Goal: Transaction & Acquisition: Obtain resource

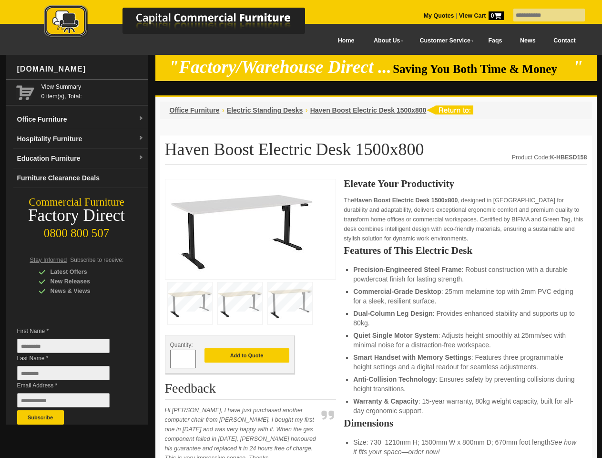
click at [543, 15] on input "text" at bounding box center [550, 15] width 72 height 13
click at [71, 375] on input "Last Name *" at bounding box center [63, 373] width 93 height 14
click at [41, 417] on button "Subscribe" at bounding box center [40, 417] width 47 height 14
click at [376, 319] on li "Dual-Column Leg Design : Provides enhanced stability and supports up to 80kg." at bounding box center [465, 318] width 224 height 19
click at [247, 360] on button "Add to Quote" at bounding box center [247, 355] width 85 height 14
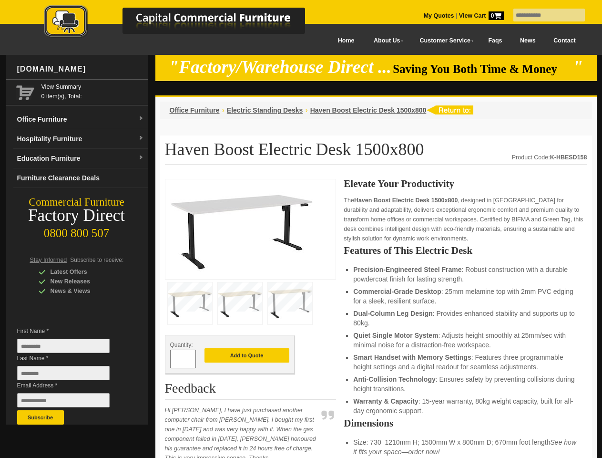
scroll to position [509, 0]
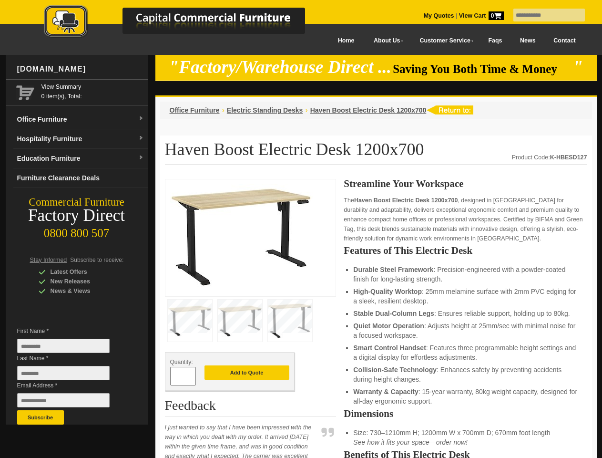
click at [543, 15] on input "text" at bounding box center [550, 15] width 72 height 13
click at [71, 375] on input "Last Name *" at bounding box center [63, 373] width 93 height 14
click at [41, 417] on button "Subscribe" at bounding box center [40, 417] width 47 height 14
click at [376, 319] on ul "Durable Steel Framework : Precision-engineered with a powder-coated finish for …" at bounding box center [465, 335] width 224 height 141
click at [247, 373] on button "Add to Quote" at bounding box center [247, 372] width 85 height 14
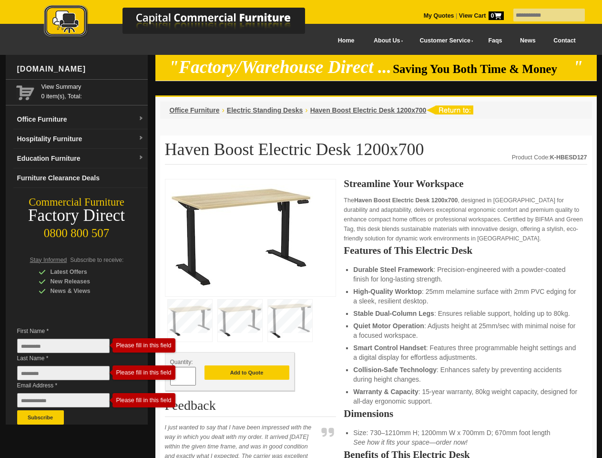
scroll to position [490, 0]
